Goal: Task Accomplishment & Management: Complete application form

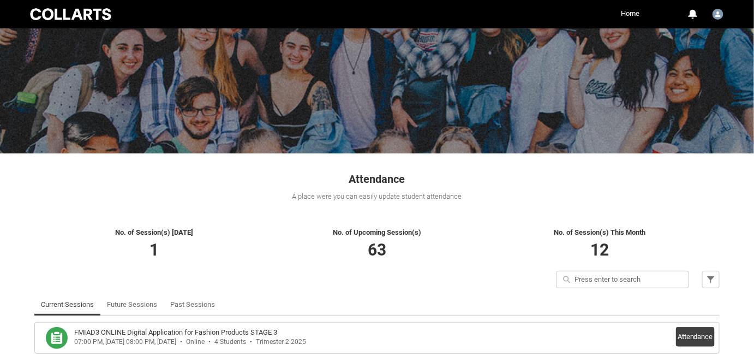
scroll to position [99, 0]
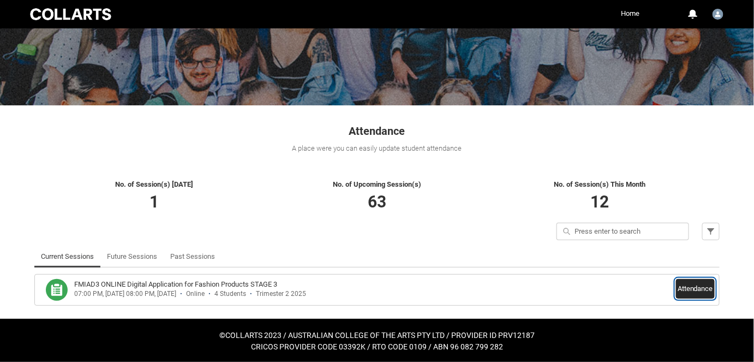
click at [690, 293] on button "Attendance" at bounding box center [695, 289] width 39 height 20
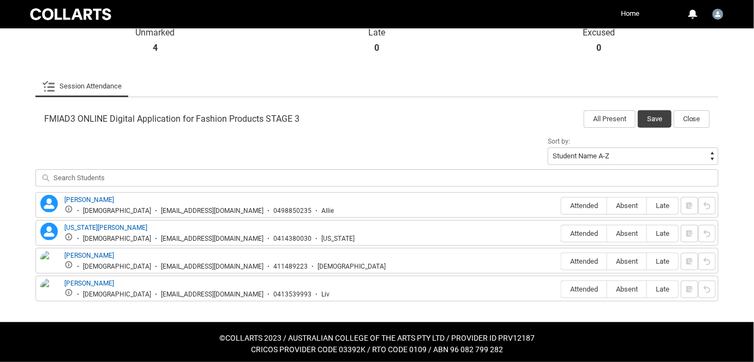
scroll to position [284, 0]
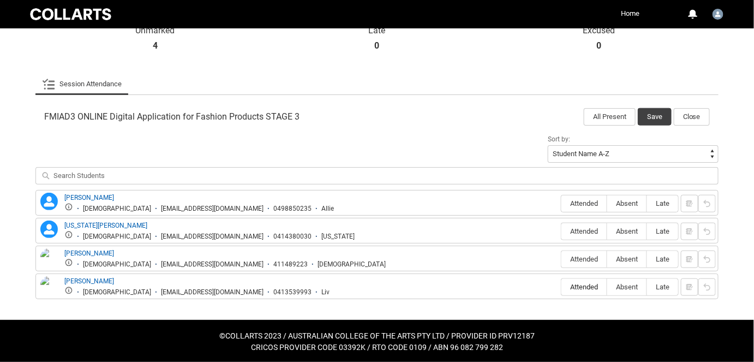
click at [596, 280] on label "Attended" at bounding box center [584, 287] width 45 height 17
click at [562, 287] on input "Attended" at bounding box center [561, 287] width 1 height 1
type lightning-radio-group "Attended"
radio input "true"
click at [610, 262] on span "Absent" at bounding box center [627, 259] width 39 height 8
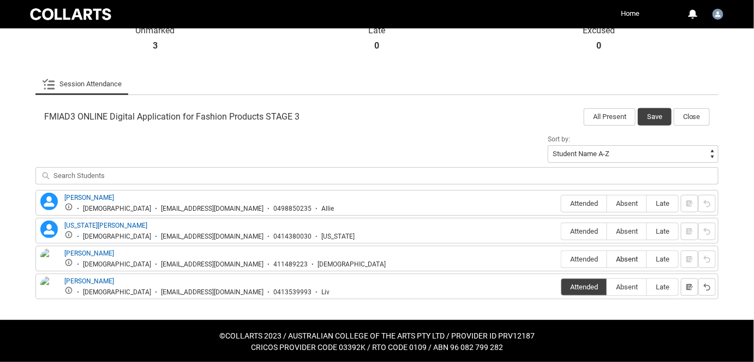
click at [608, 259] on input "Absent" at bounding box center [607, 259] width 1 height 1
type lightning-radio-group "Absent"
radio input "true"
click at [632, 227] on span "Absent" at bounding box center [627, 231] width 39 height 8
click at [608, 231] on input "Absent" at bounding box center [607, 231] width 1 height 1
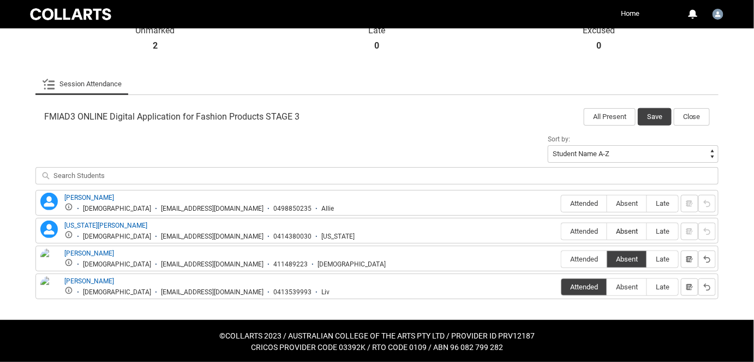
type lightning-radio-group "Absent"
radio input "true"
click at [629, 197] on label "Absent" at bounding box center [627, 203] width 39 height 17
click at [608, 203] on input "Absent" at bounding box center [607, 203] width 1 height 1
type lightning-radio-group "Absent"
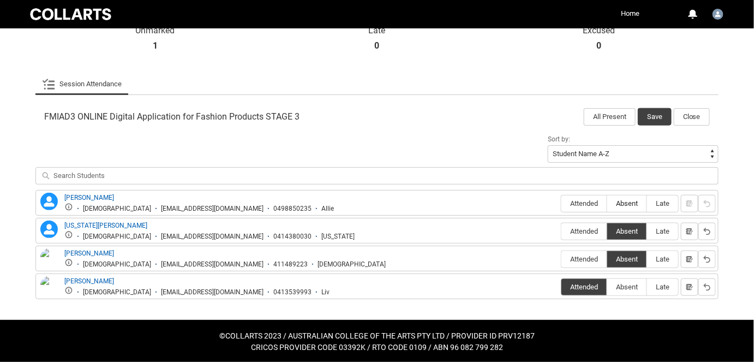
radio input "true"
click at [657, 105] on div "FMIAD3 ONLINE Digital Application for Fashion Products STAGE 3 All Present Save…" at bounding box center [377, 114] width 684 height 24
click at [657, 111] on button "Save" at bounding box center [655, 116] width 34 height 17
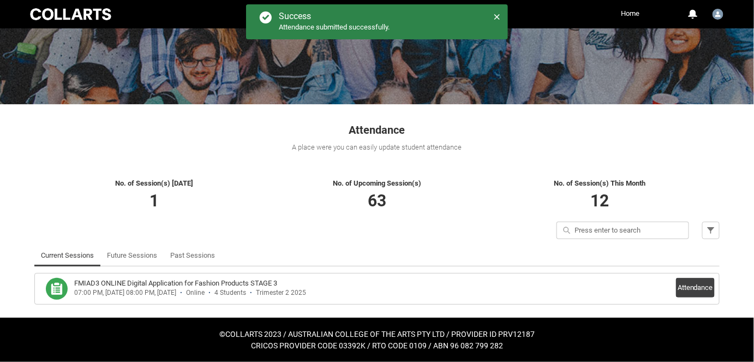
scroll to position [99, 0]
